Goal: Communication & Community: Answer question/provide support

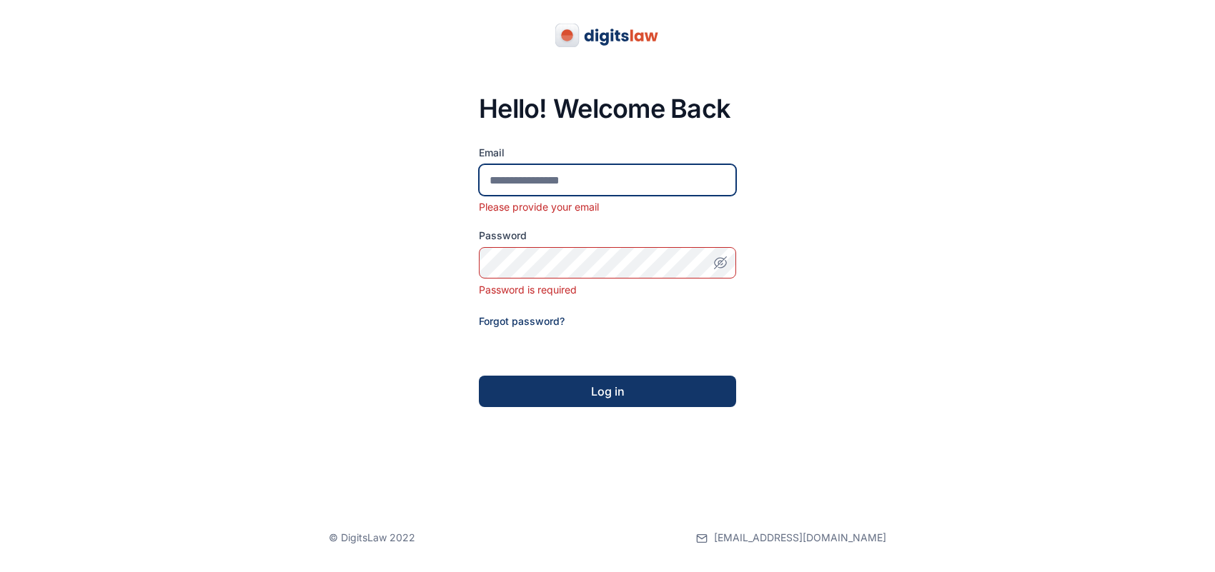
click at [595, 169] on input "email" at bounding box center [607, 179] width 257 height 31
paste input "**********"
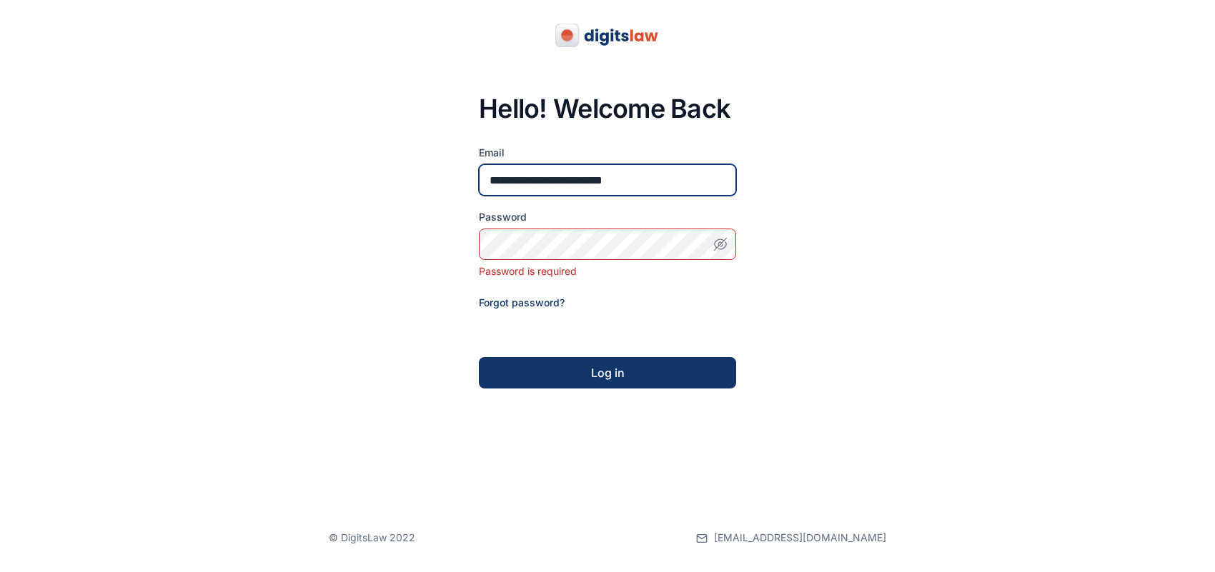
type input "**********"
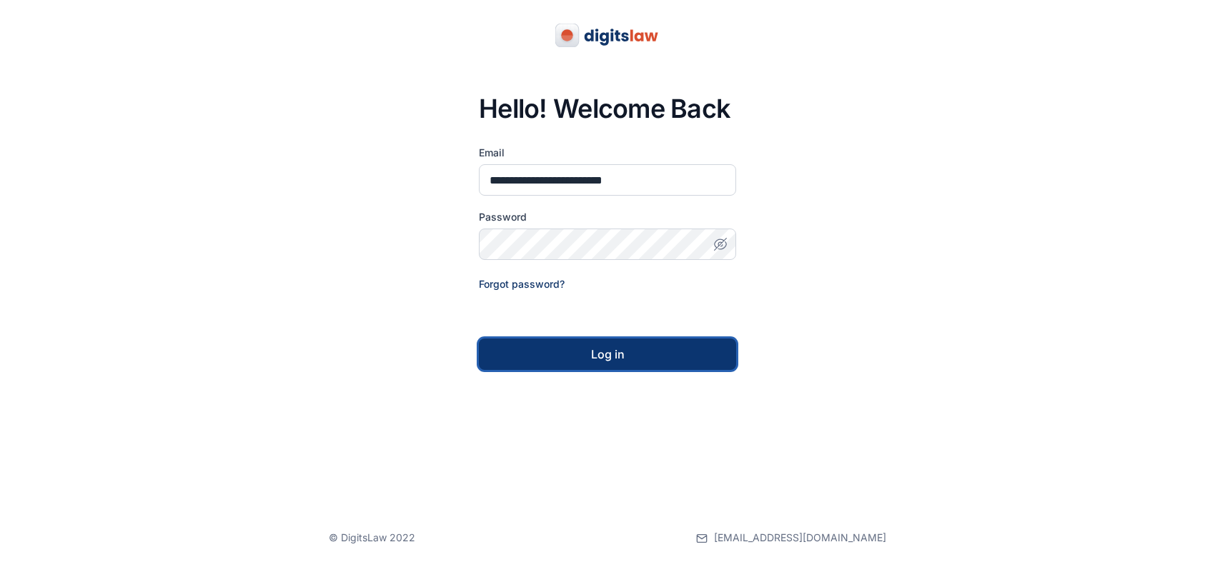
click at [665, 352] on div "Log in" at bounding box center [607, 354] width 211 height 17
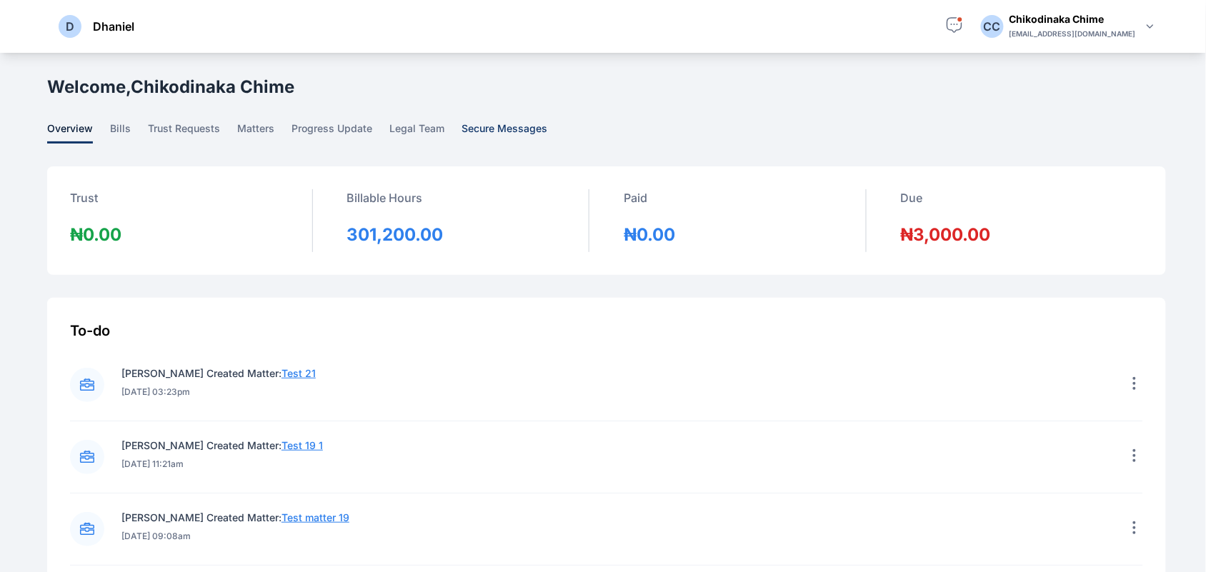
click at [525, 129] on span "secure messages" at bounding box center [505, 132] width 86 height 22
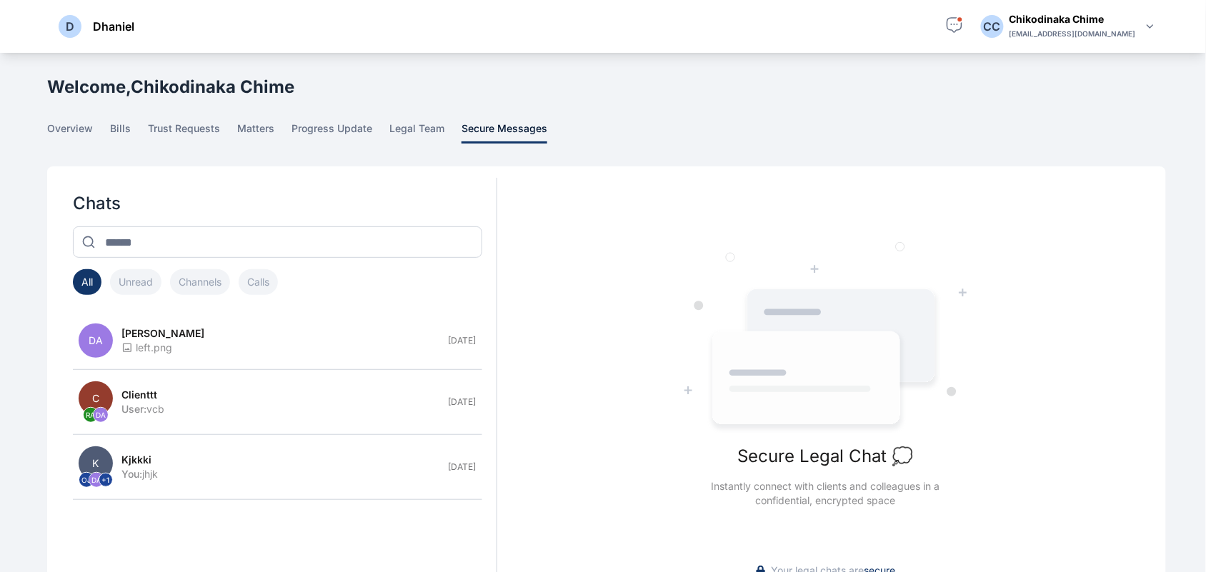
click at [861, 219] on div "Secure Legal Chat 💭 Instantly connect with clients and colleagues in a confiden…" at bounding box center [825, 374] width 657 height 377
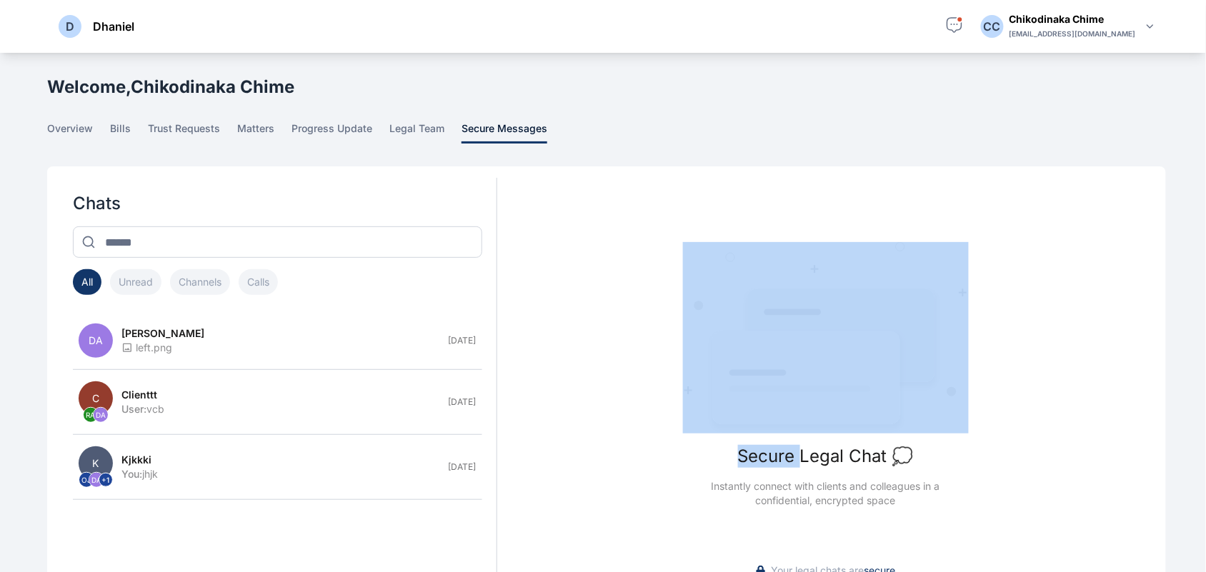
click at [861, 219] on div "Secure Legal Chat 💭 Instantly connect with clients and colleagues in a confiden…" at bounding box center [825, 374] width 657 height 377
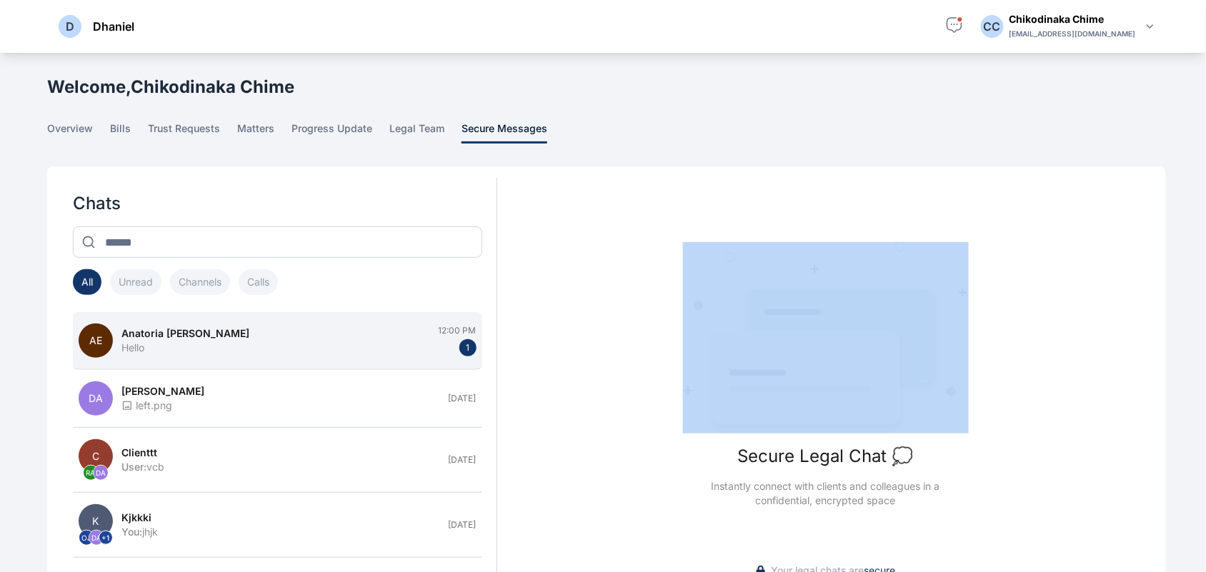
click at [275, 352] on div "Hello" at bounding box center [275, 348] width 309 height 14
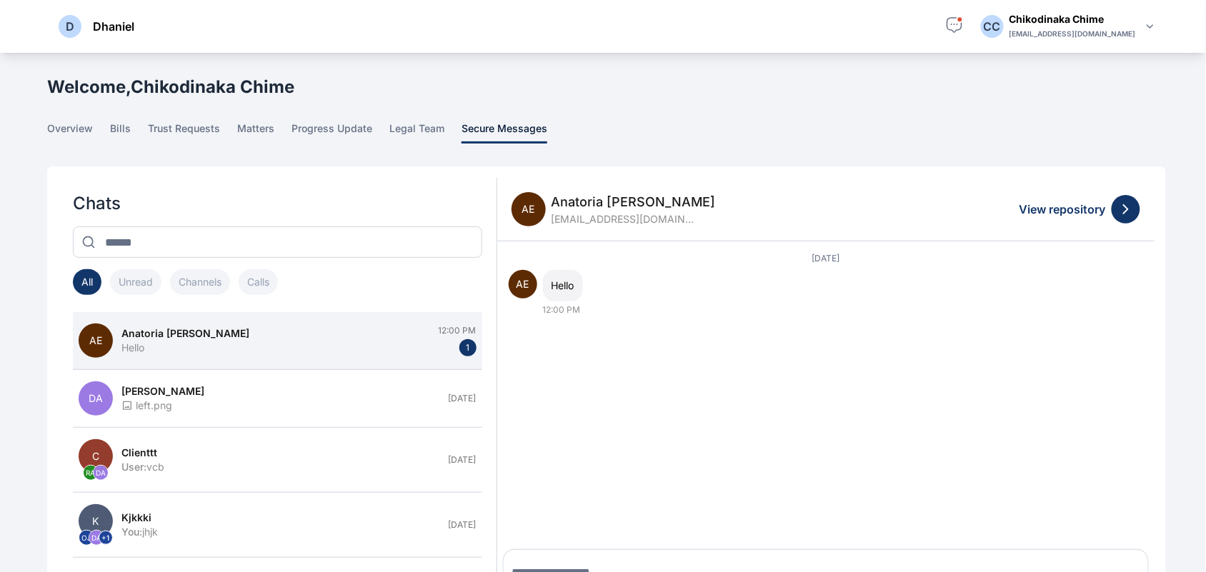
scroll to position [129, 0]
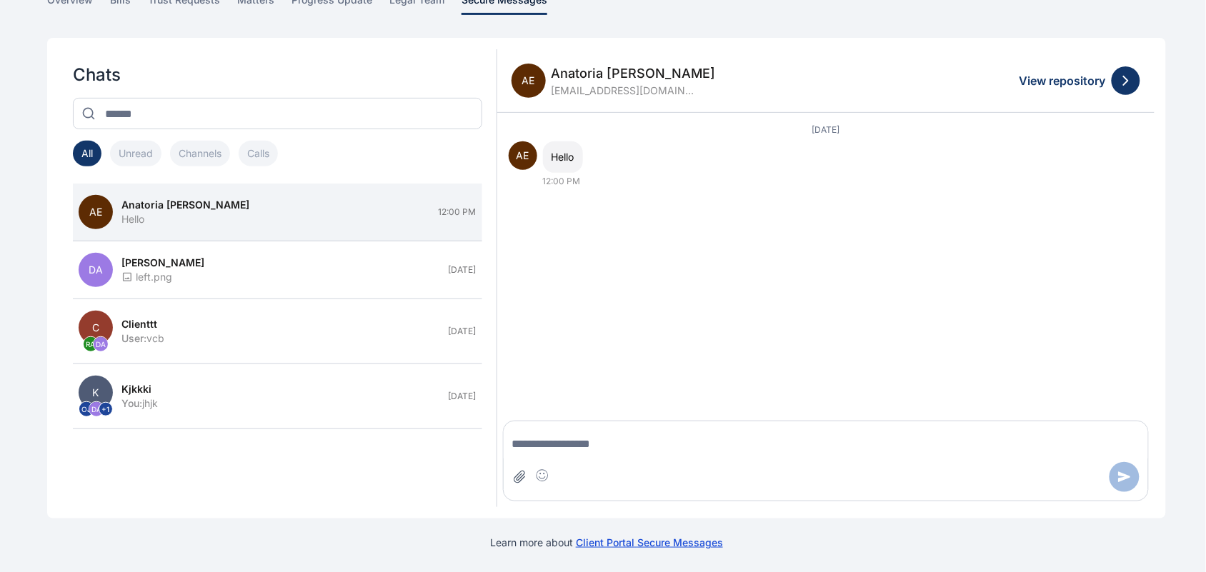
click at [519, 474] on icon "Attach file" at bounding box center [519, 477] width 14 height 14
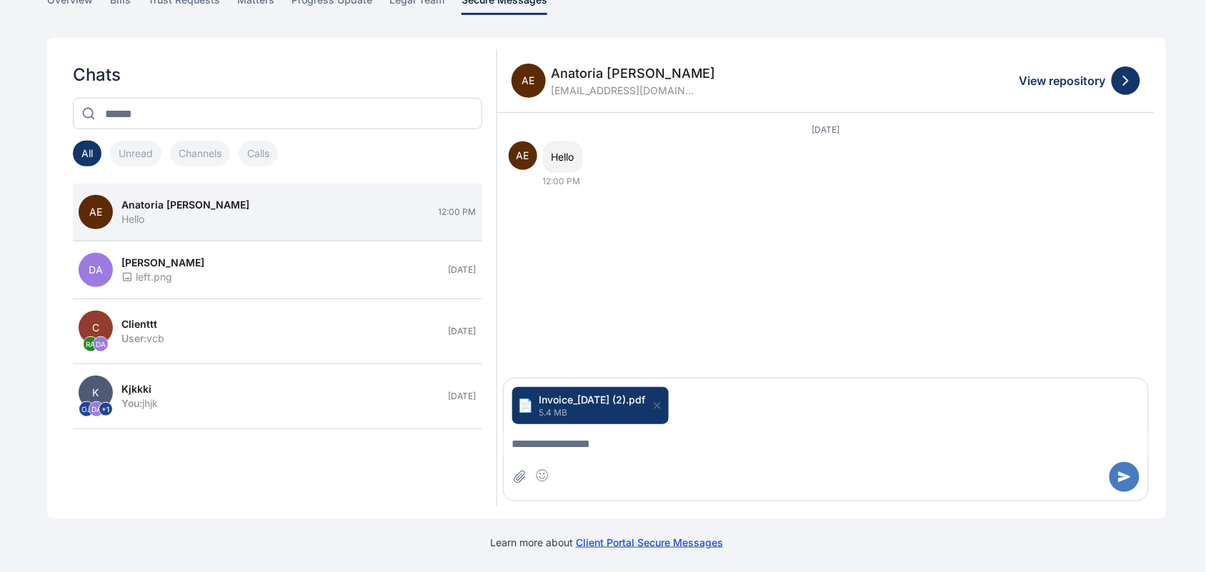
click at [651, 452] on textarea "Message input" at bounding box center [826, 444] width 644 height 29
click at [547, 479] on icon "Insert emoji" at bounding box center [542, 475] width 12 height 12
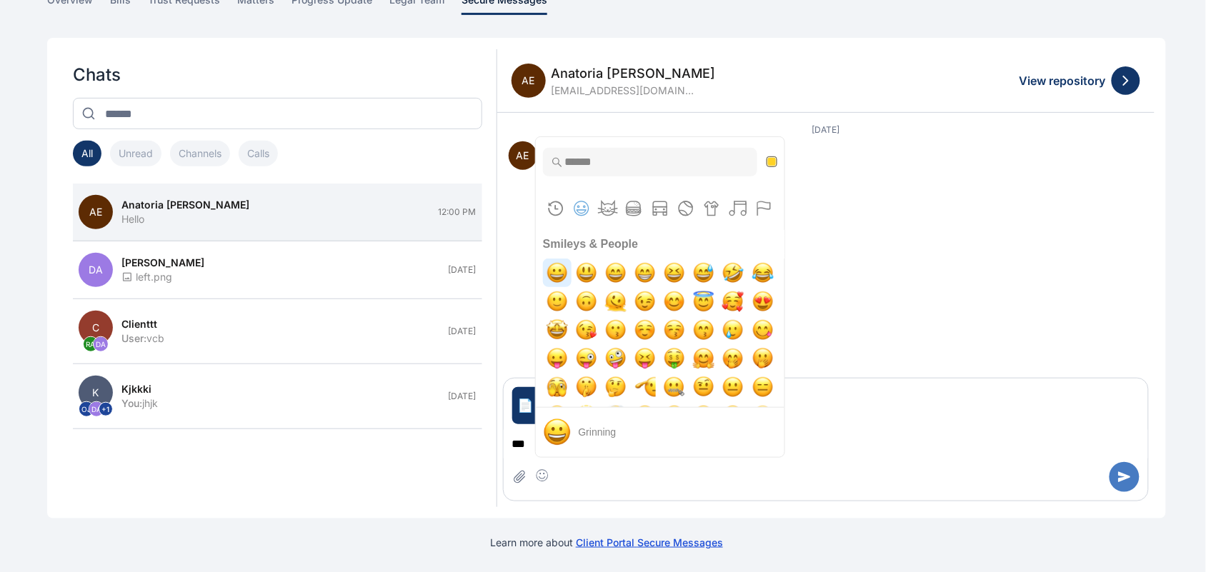
click at [556, 266] on img "grinning" at bounding box center [557, 273] width 29 height 29
type textarea "*****"
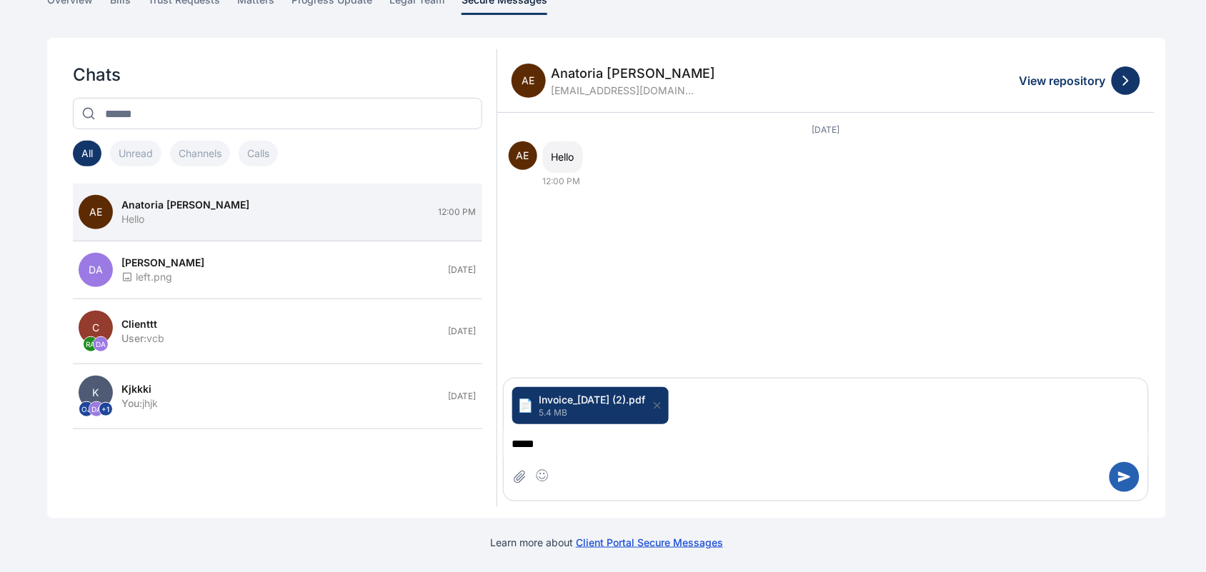
click at [1112, 477] on button "Send message" at bounding box center [1125, 477] width 30 height 30
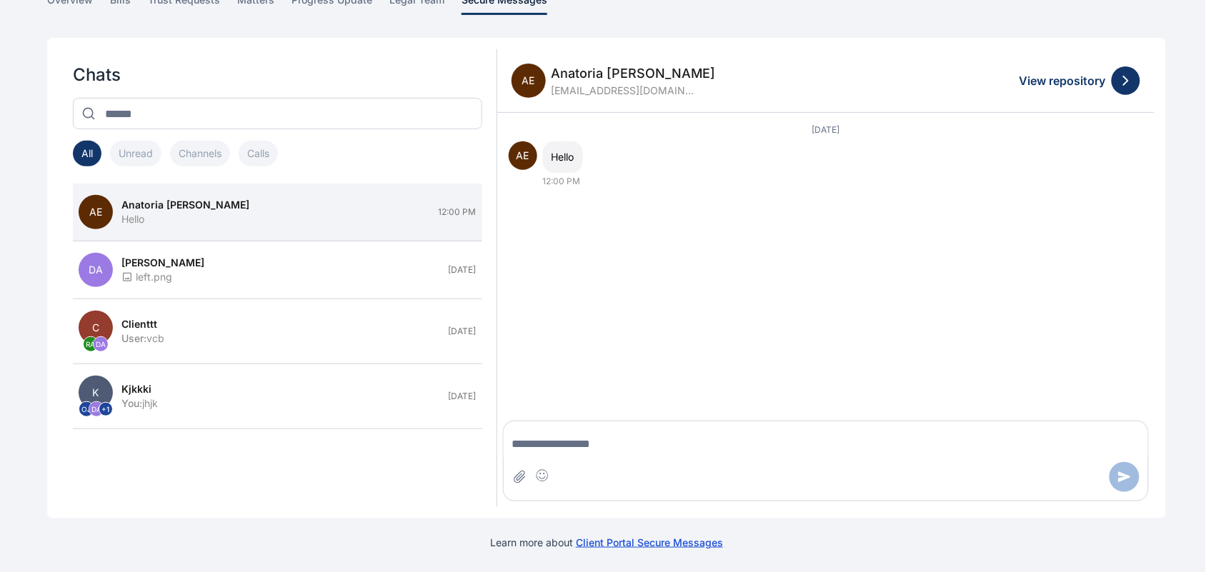
click at [565, 447] on textarea "Message input" at bounding box center [826, 444] width 644 height 29
click at [515, 482] on icon "Attach file" at bounding box center [519, 477] width 11 height 13
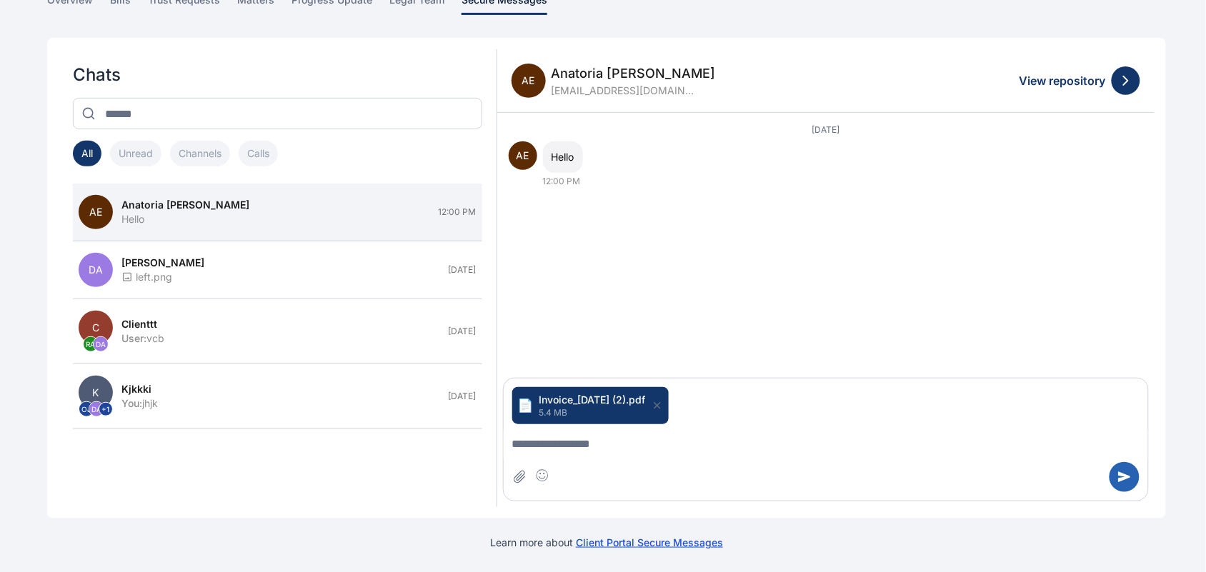
click at [1132, 484] on button "Send message" at bounding box center [1125, 477] width 30 height 30
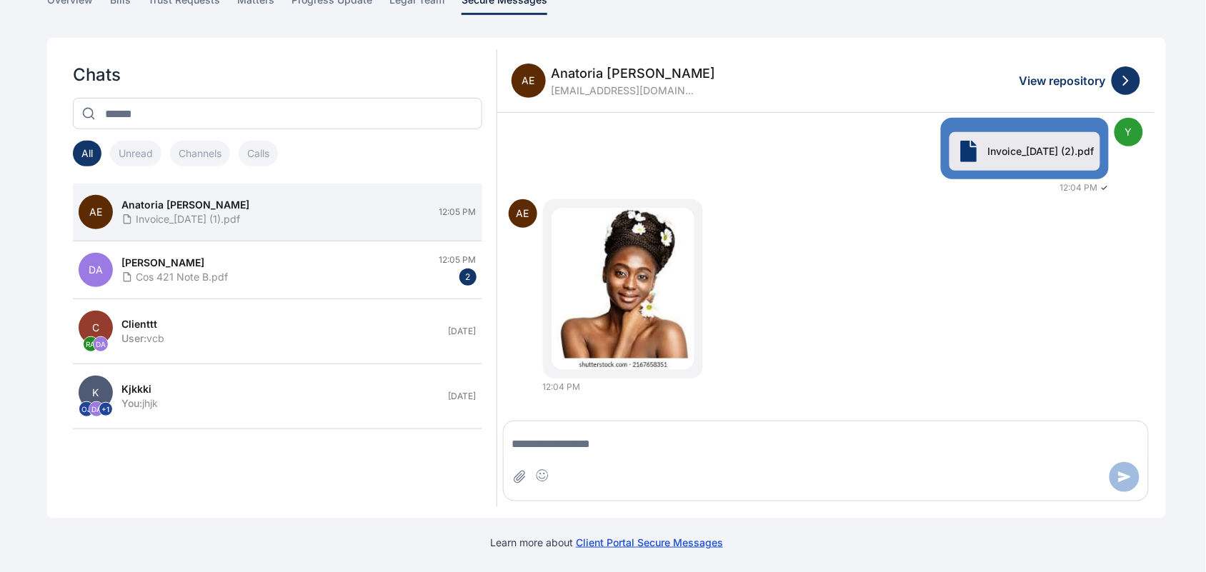
scroll to position [258, 0]
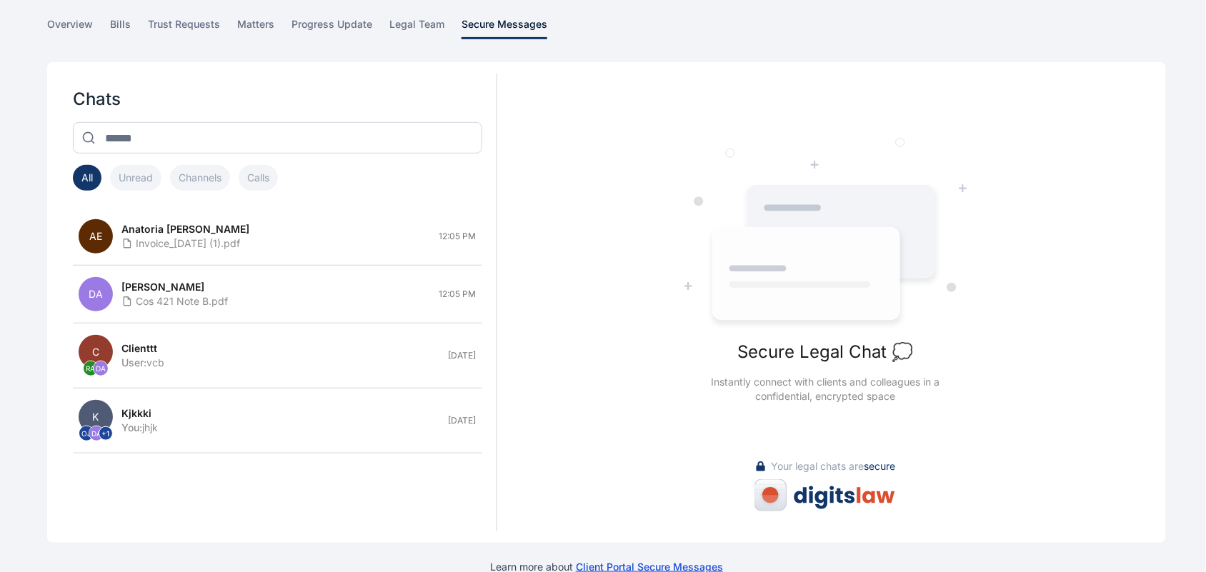
scroll to position [127, 0]
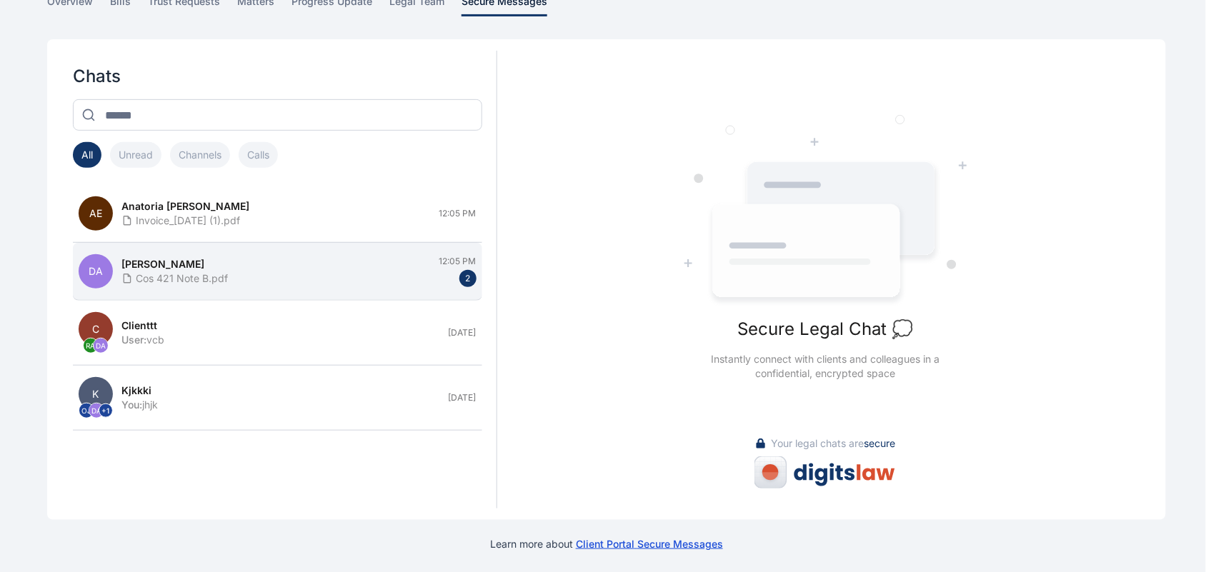
click at [381, 277] on div "Cos 421 Note B.pdf" at bounding box center [275, 278] width 309 height 14
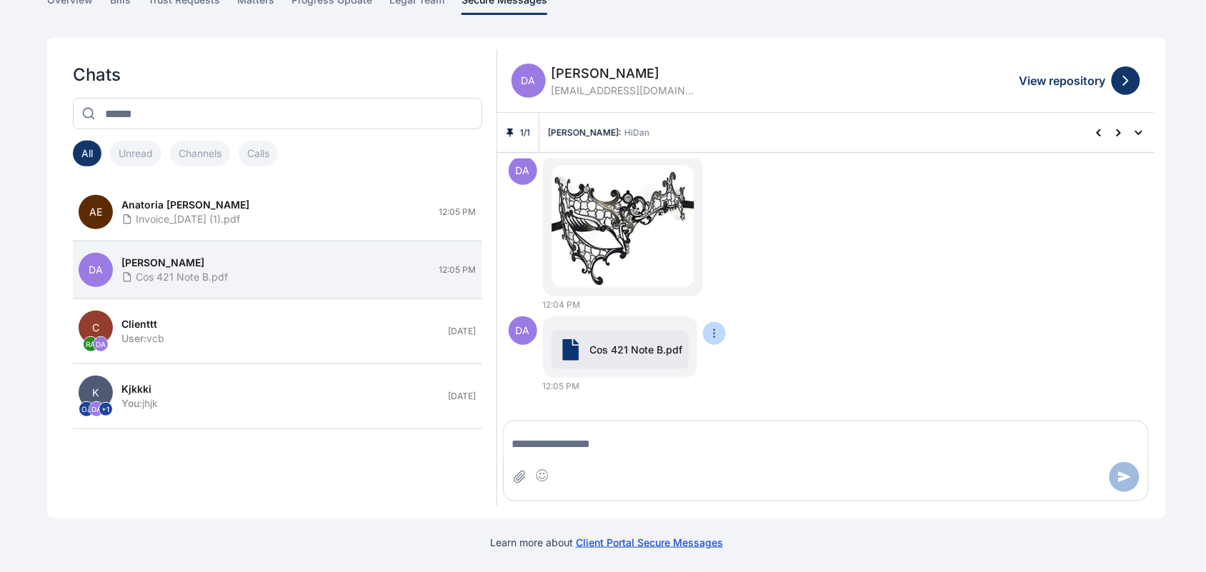
scroll to position [1052, 0]
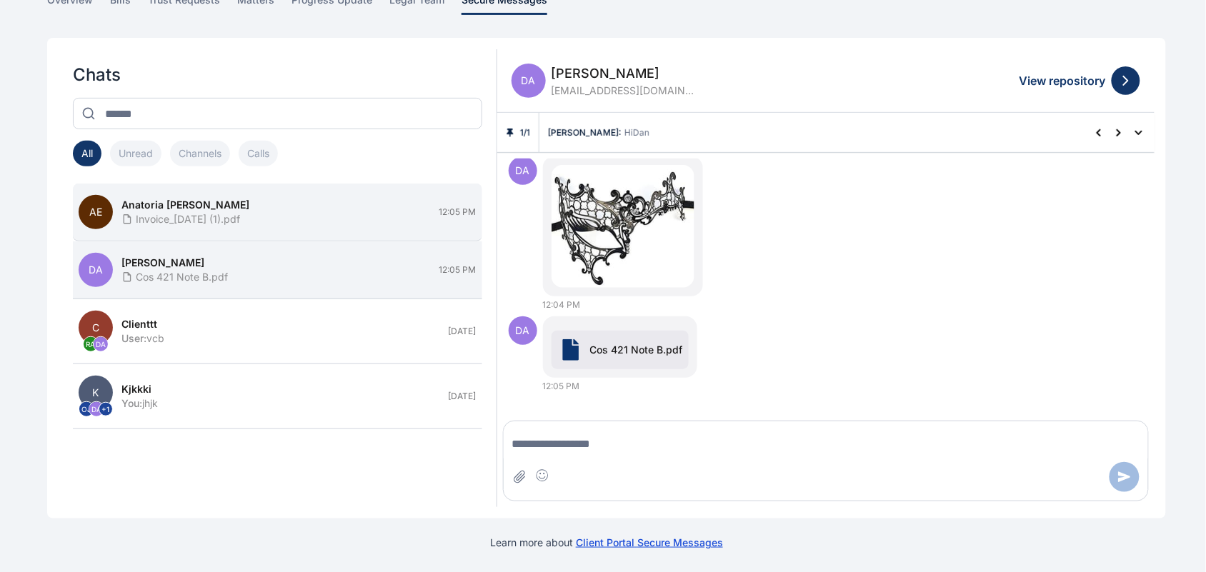
click at [320, 232] on button "AE Anatoria [PERSON_NAME] Invoice_[DATE] (1).pdf 12:05 PM" at bounding box center [277, 213] width 409 height 58
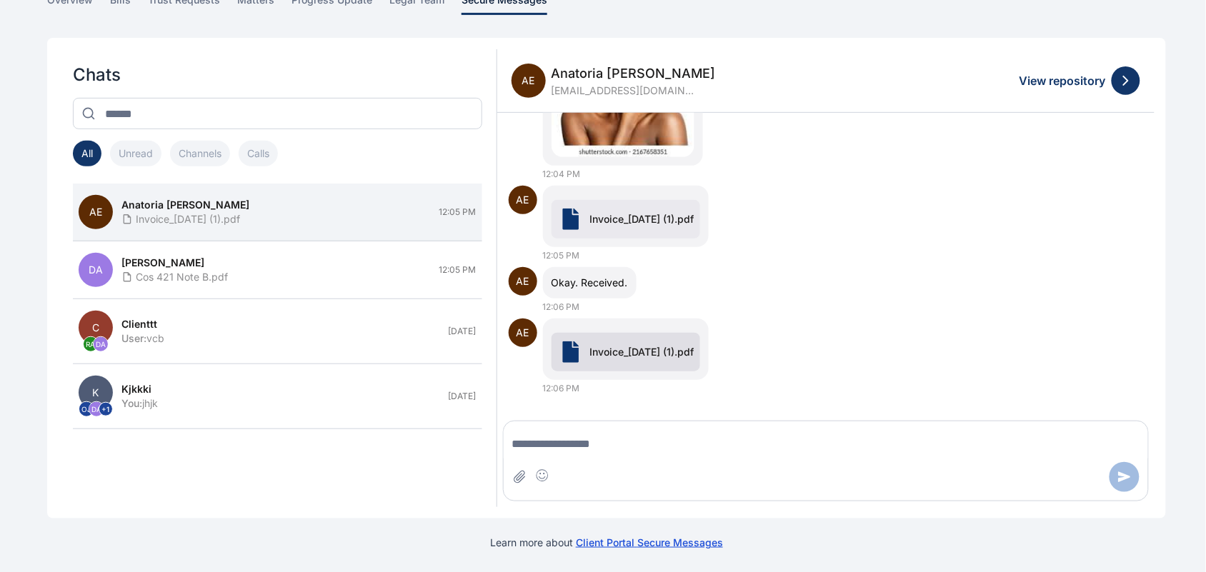
scroll to position [391, 0]
click at [658, 452] on textarea "Message input" at bounding box center [826, 444] width 644 height 29
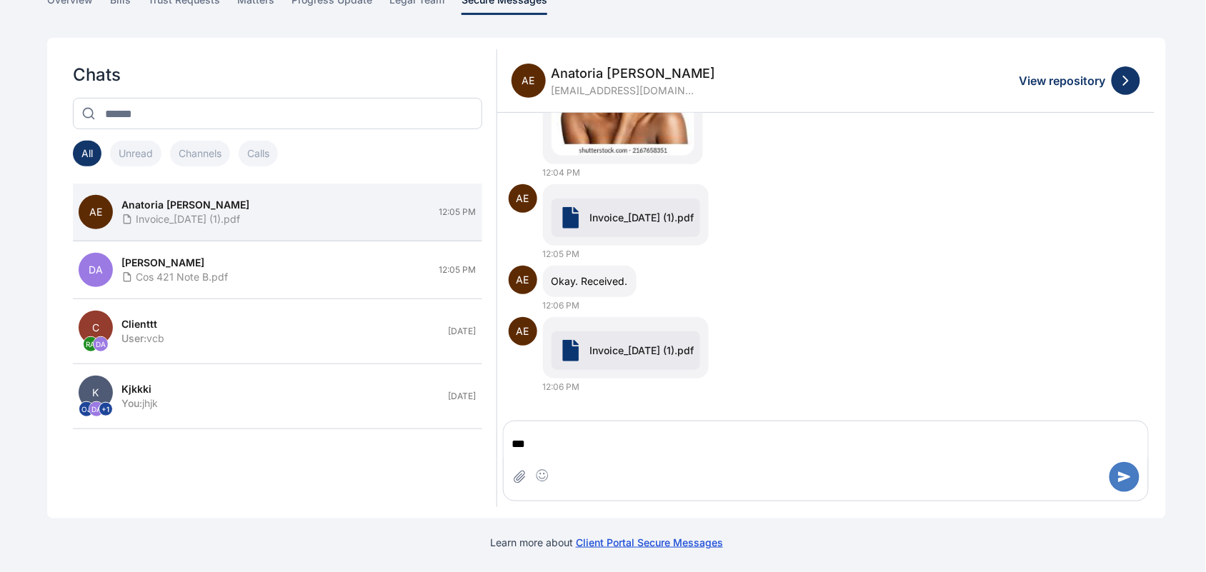
type textarea "****"
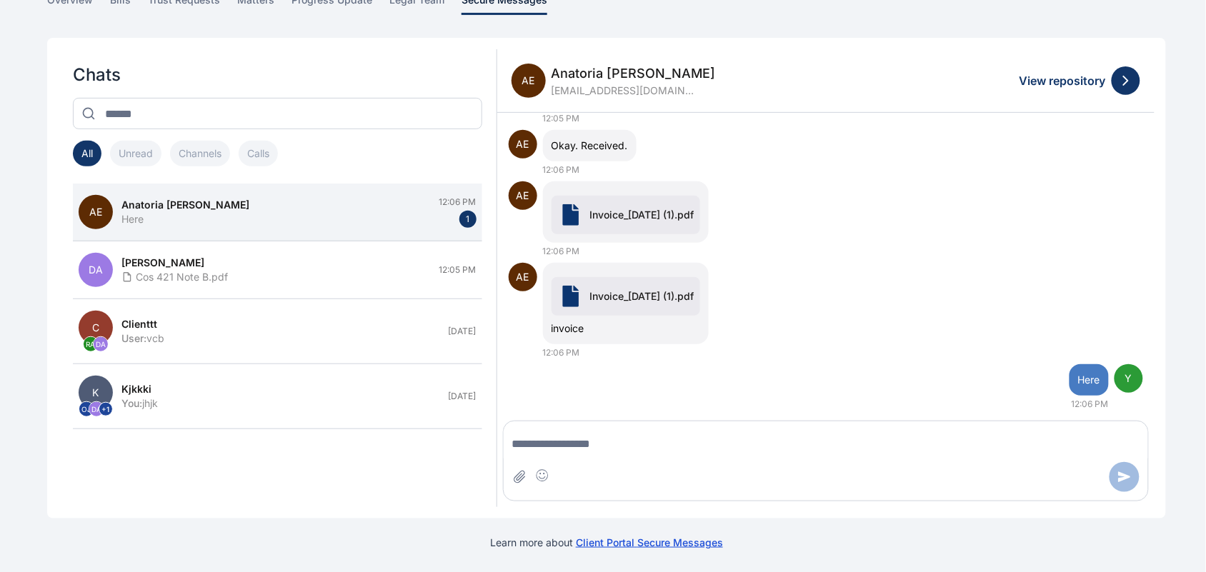
scroll to position [544, 0]
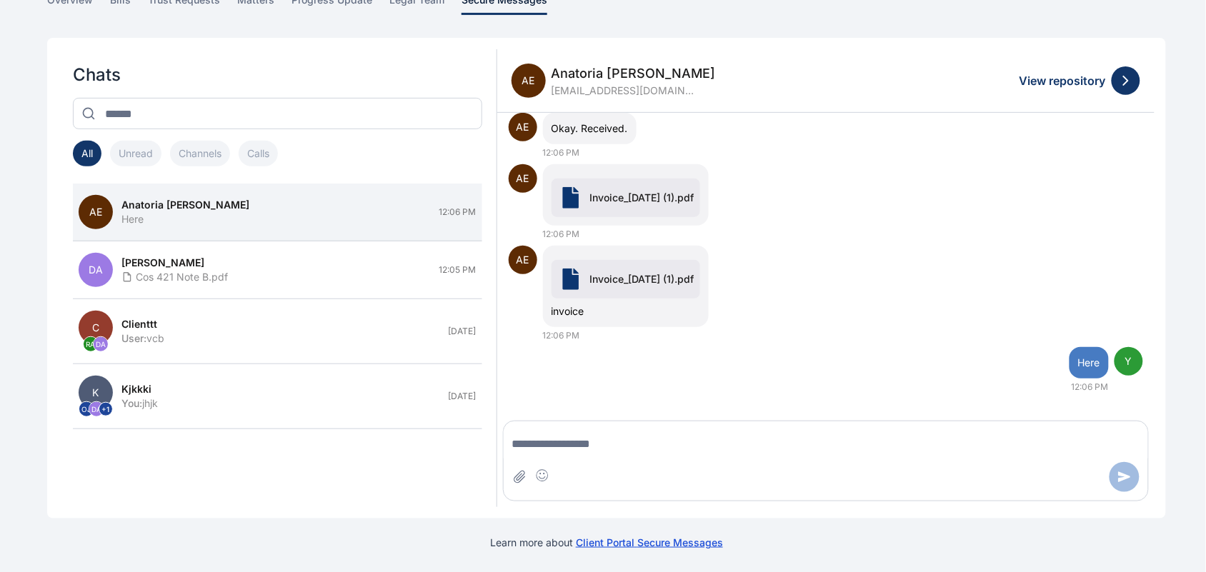
click at [862, 456] on textarea "Message input" at bounding box center [826, 444] width 644 height 29
type textarea "**********"
